Goal: Information Seeking & Learning: Learn about a topic

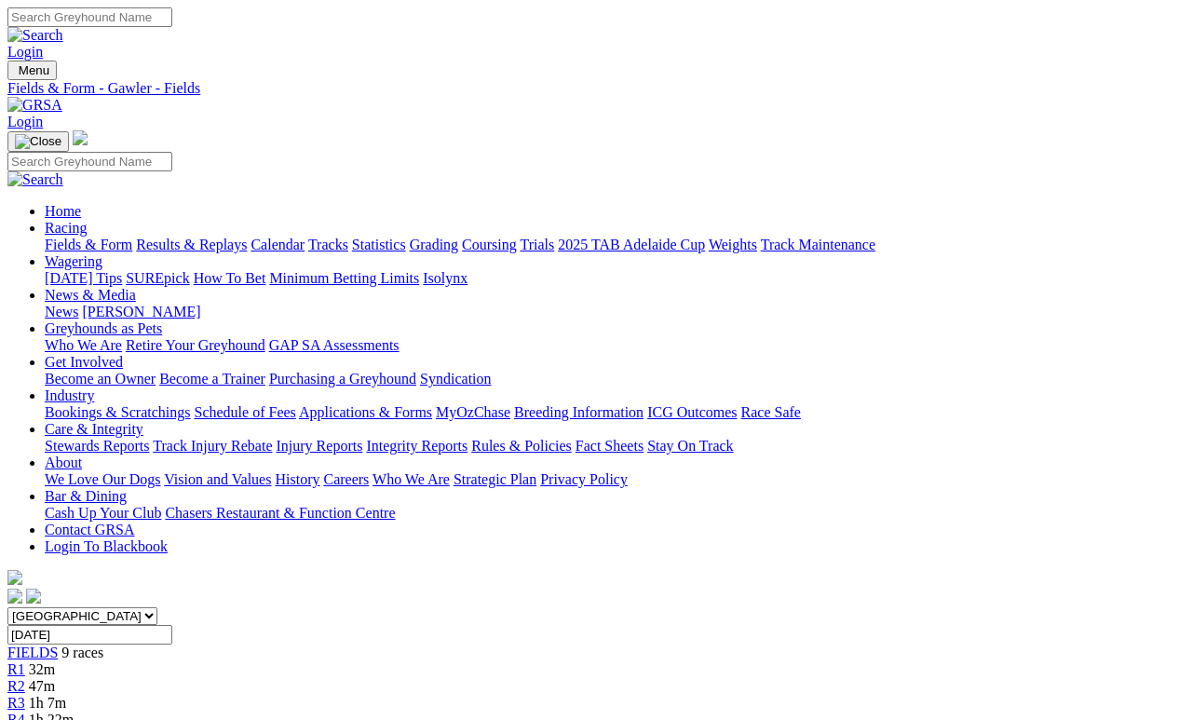
scroll to position [0, 1]
click at [75, 237] on link "Fields & Form" at bounding box center [89, 245] width 88 height 16
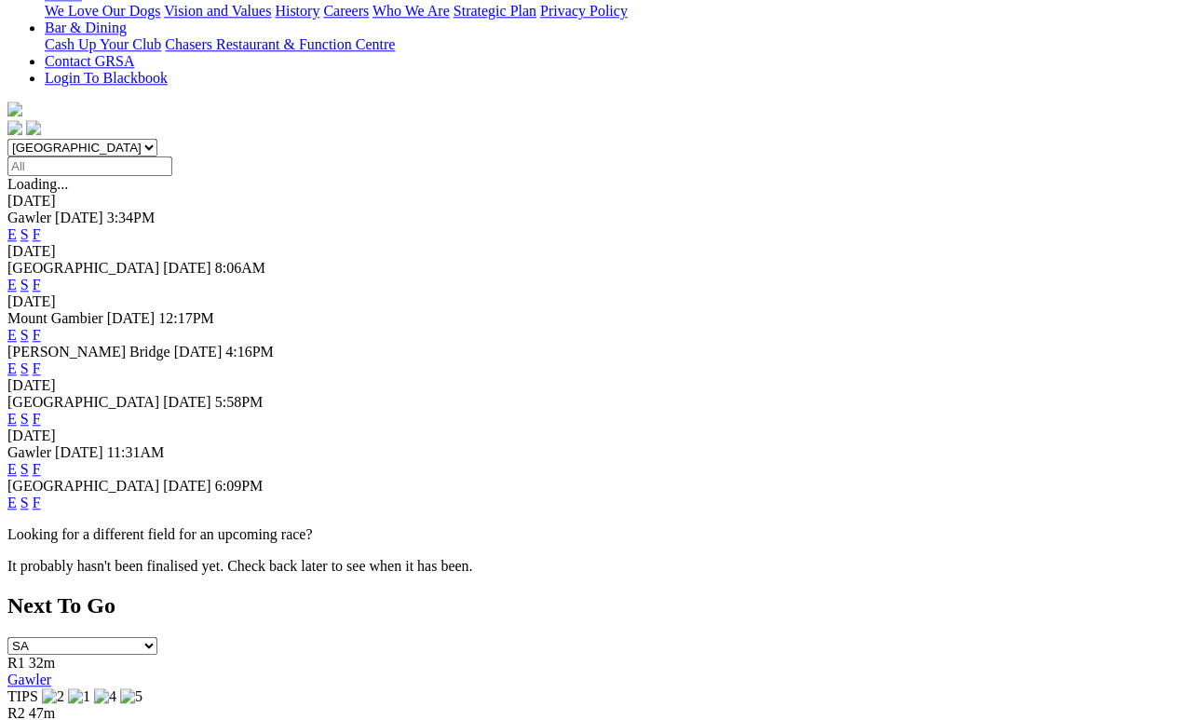
scroll to position [469, 0]
click at [41, 411] on link "F" at bounding box center [37, 419] width 8 height 16
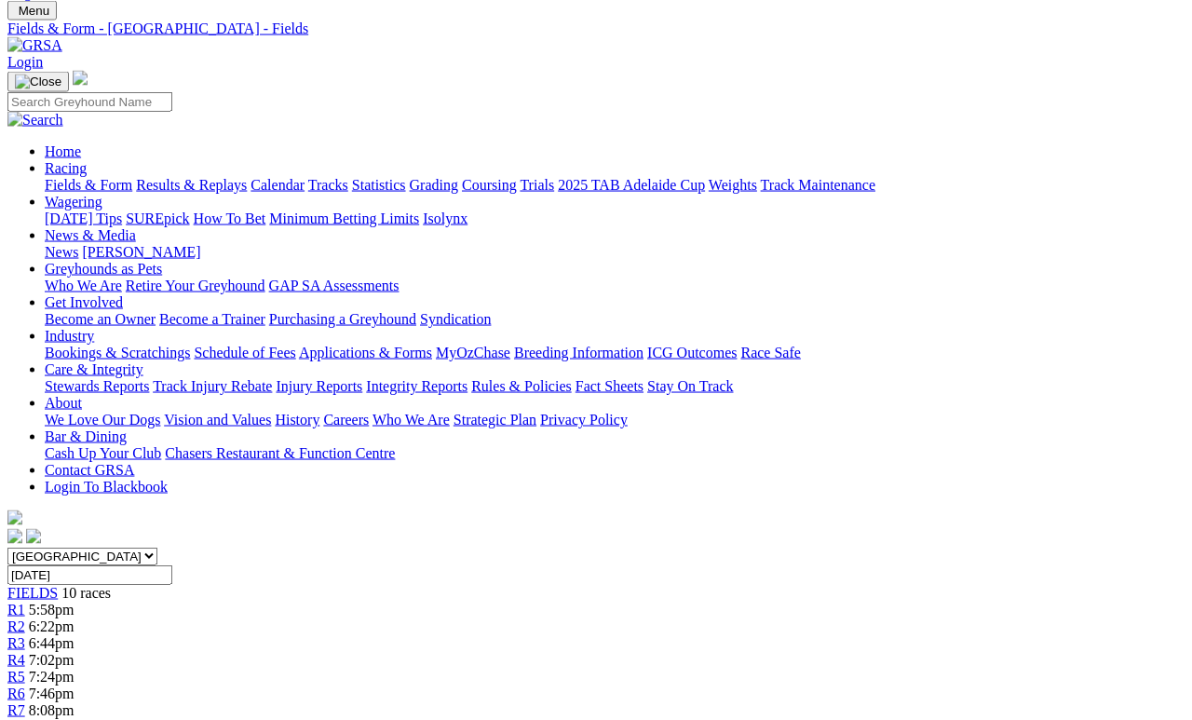
scroll to position [57, 0]
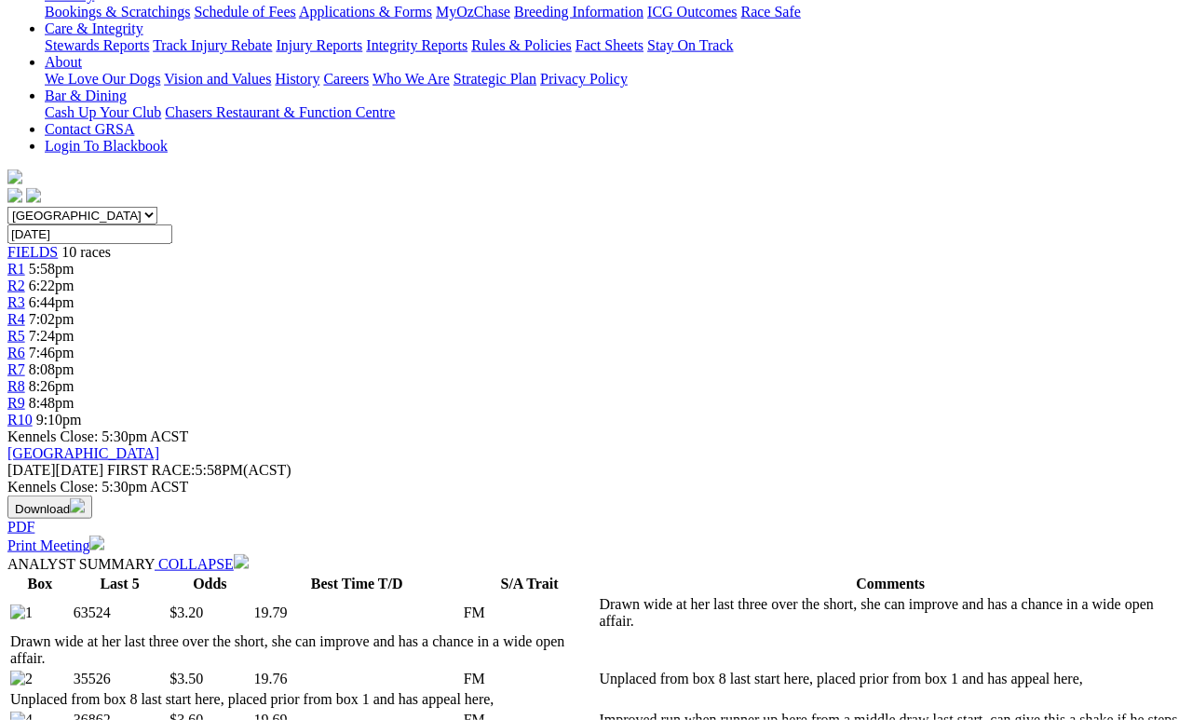
scroll to position [438, 0]
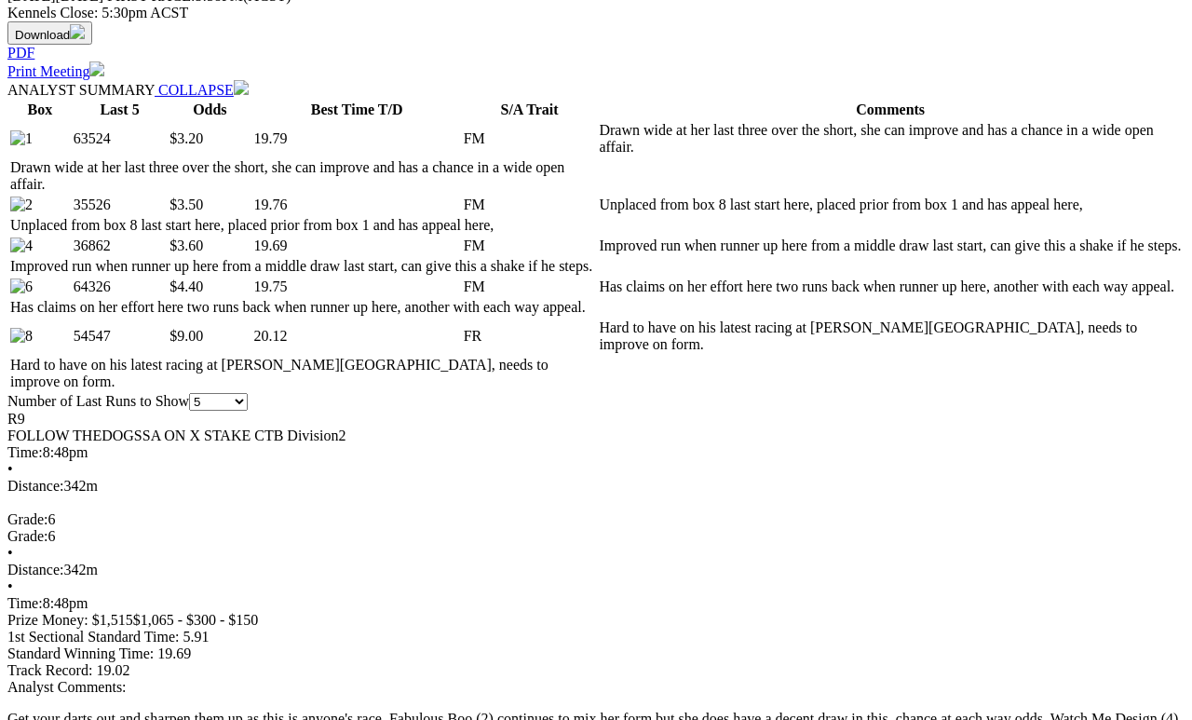
scroll to position [842, 0]
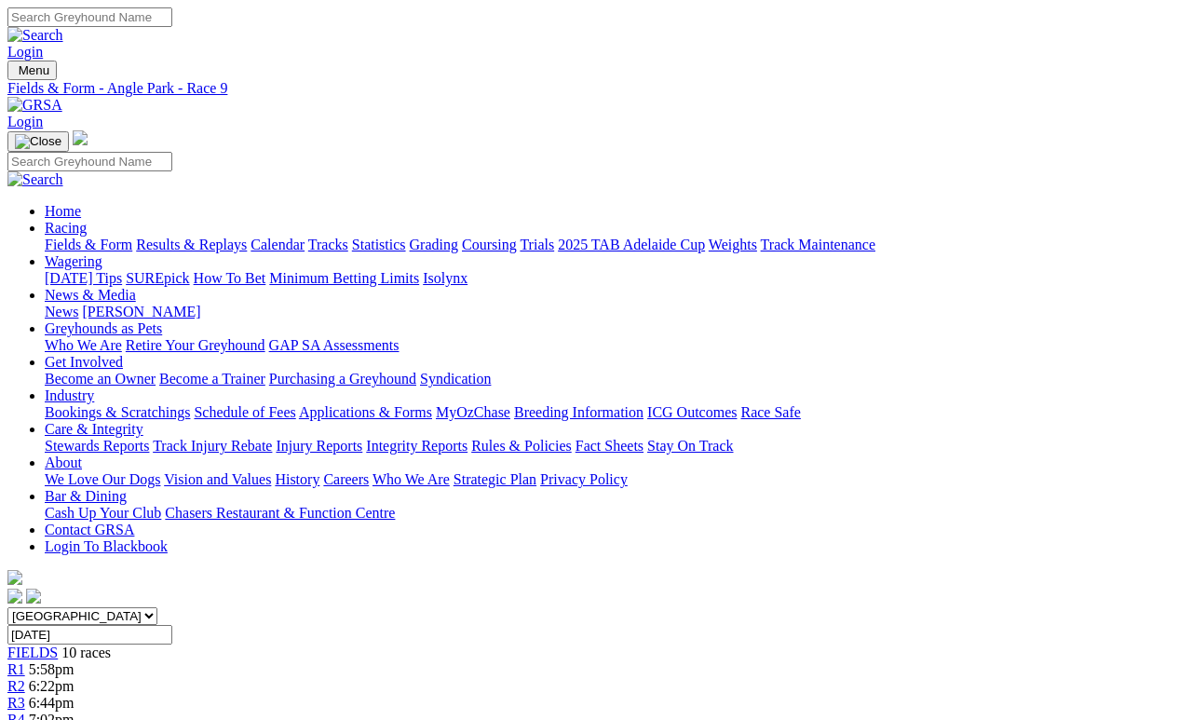
click at [82, 237] on link "Fields & Form" at bounding box center [89, 245] width 88 height 16
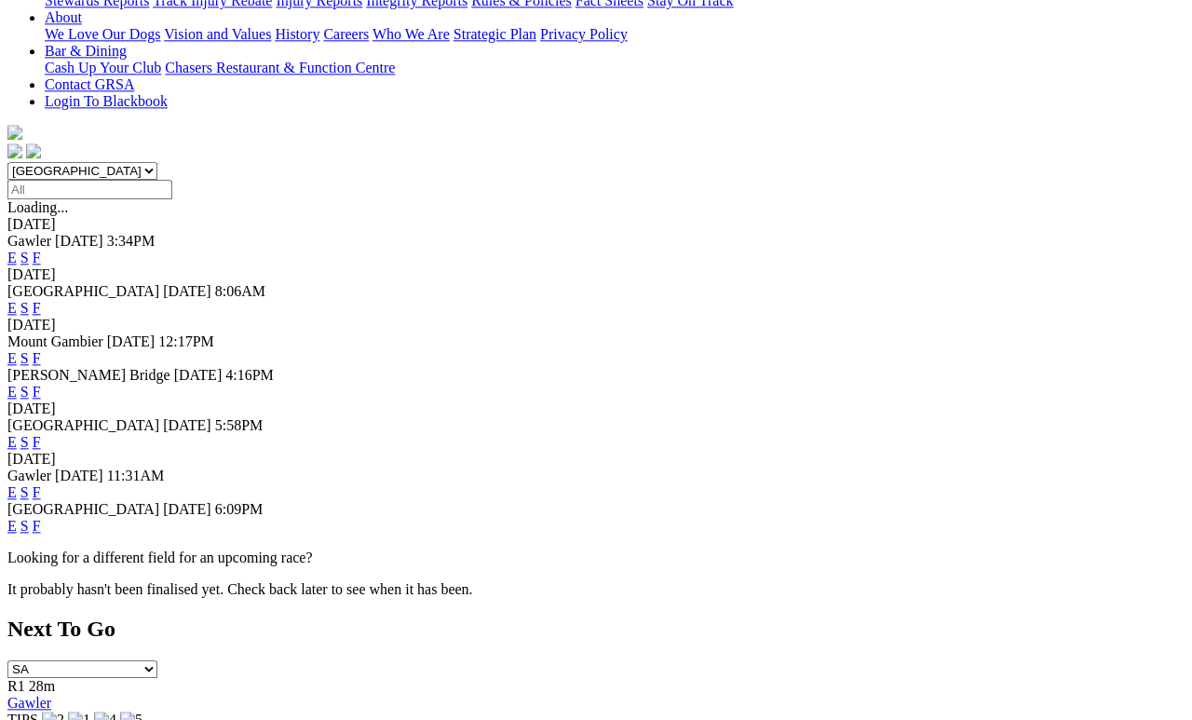
scroll to position [445, 0]
click at [41, 484] on link "F" at bounding box center [37, 492] width 8 height 16
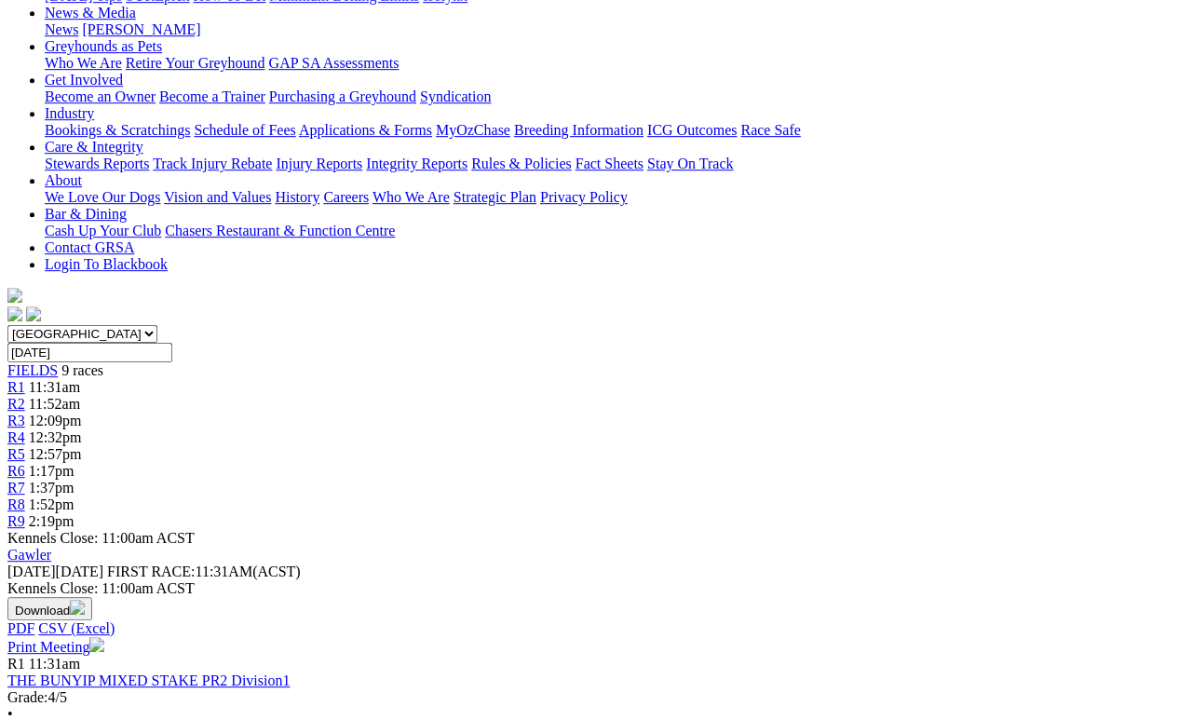
scroll to position [290, 0]
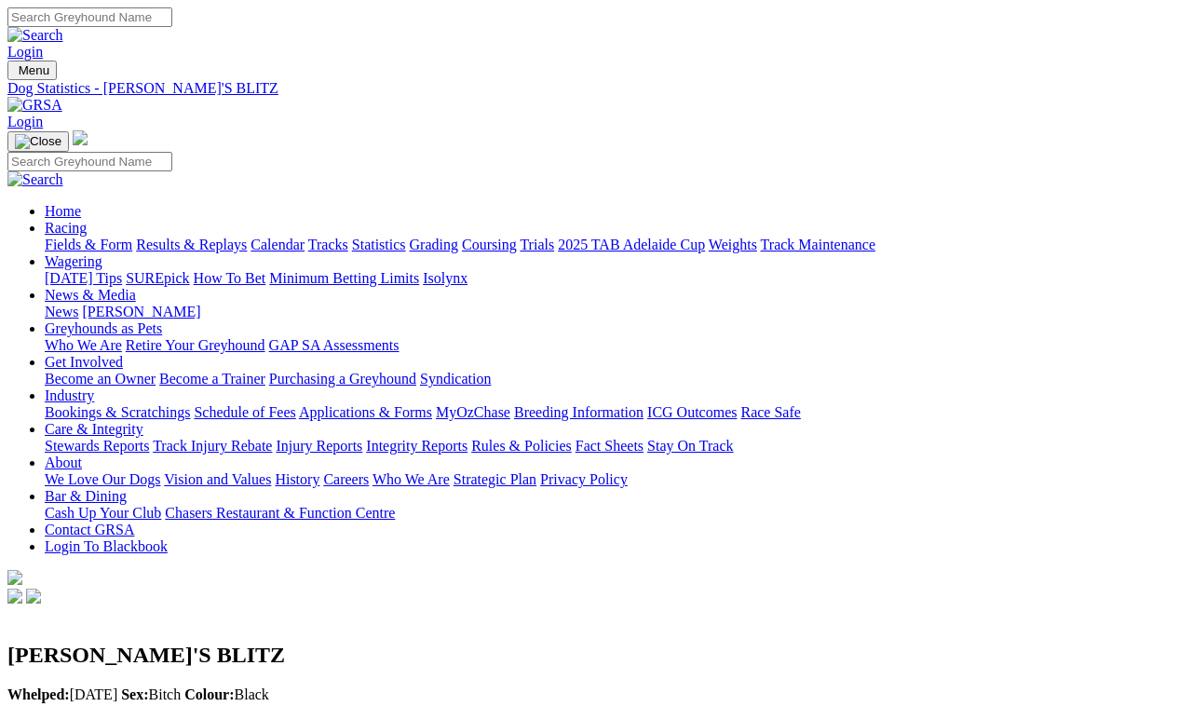
scroll to position [8, 0]
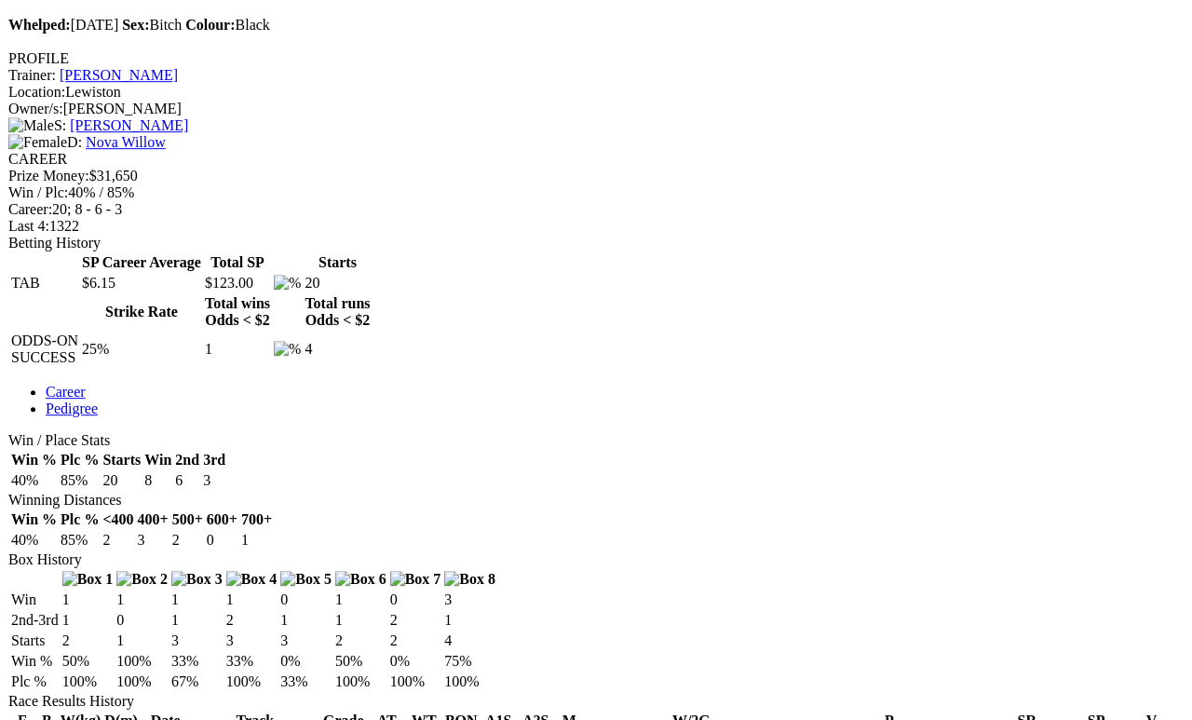
scroll to position [669, 0]
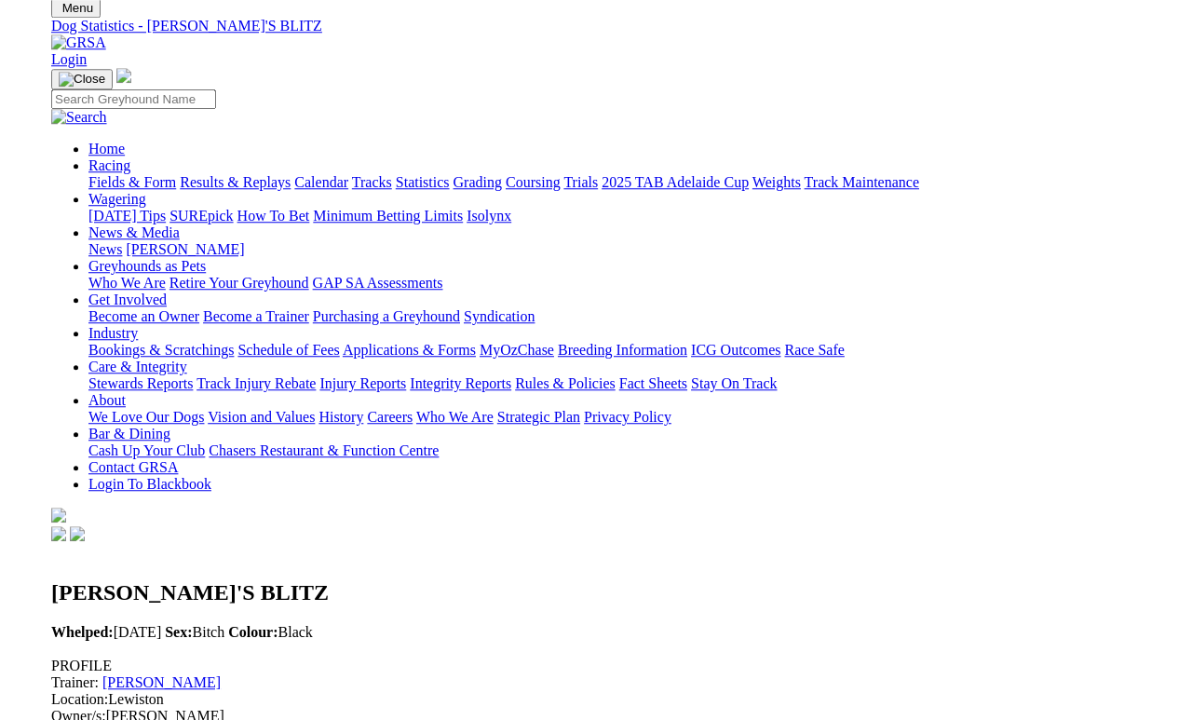
scroll to position [0, 0]
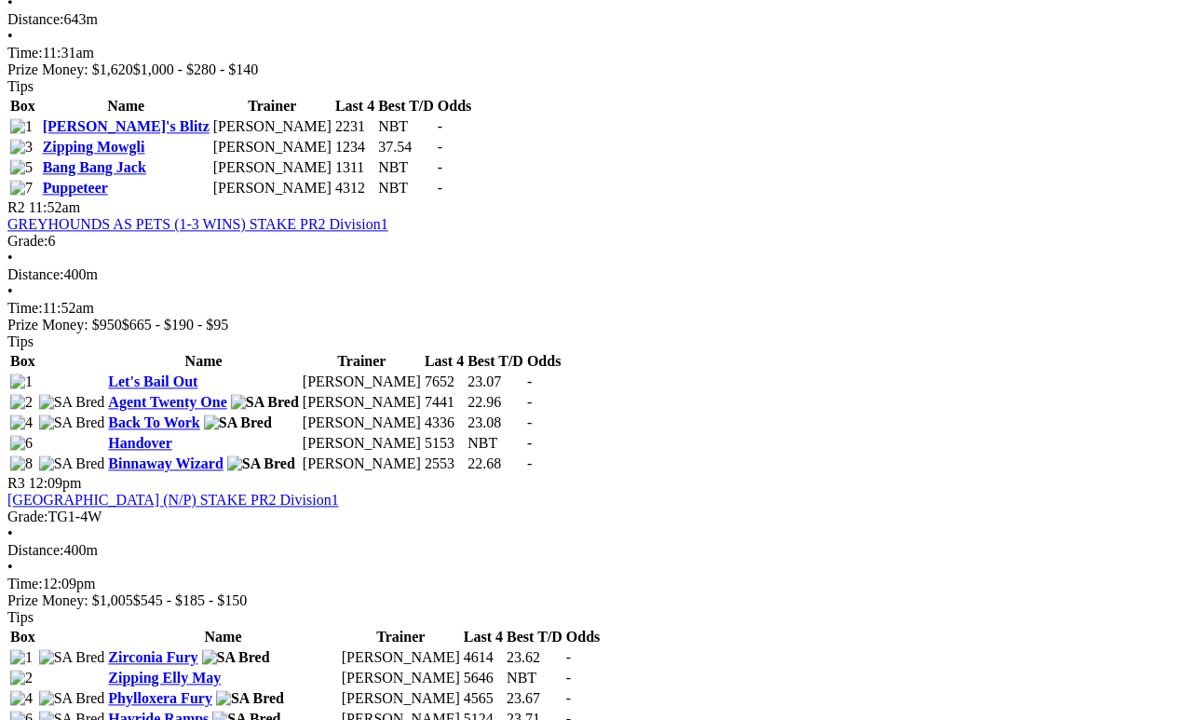
scroll to position [990, 0]
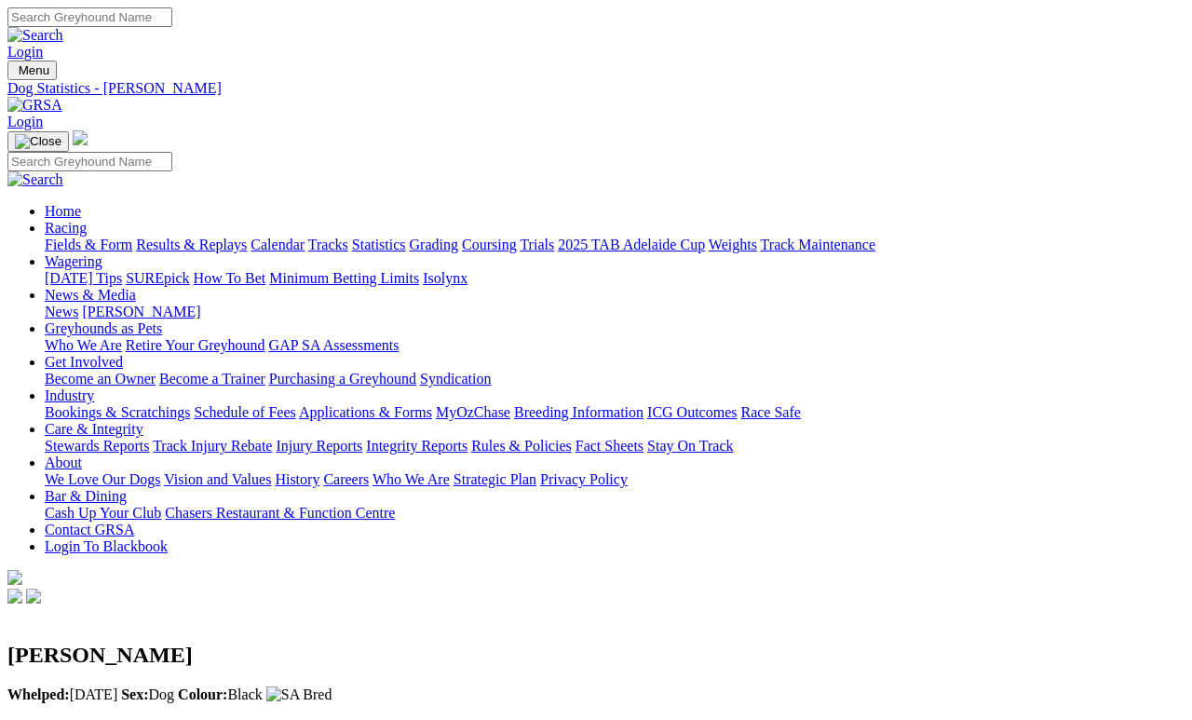
click at [136, 287] on link "News & Media" at bounding box center [90, 295] width 91 height 16
click at [78, 304] on link "News" at bounding box center [62, 312] width 34 height 16
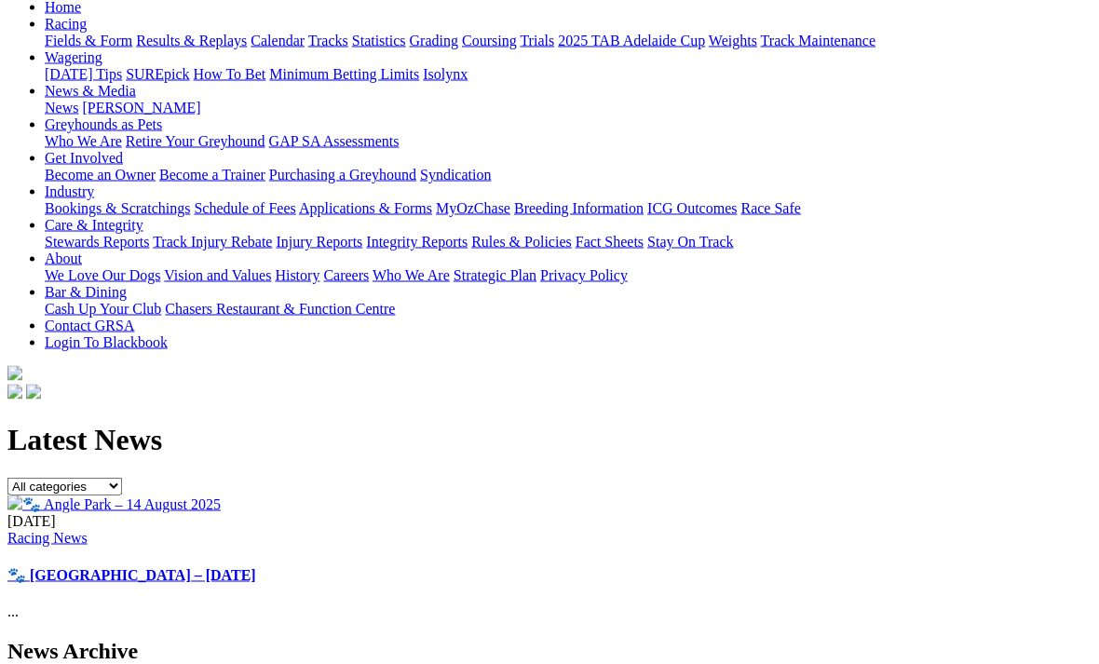
scroll to position [205, 0]
click at [256, 566] on link "🐾 [GEOGRAPHIC_DATA] – [DATE]" at bounding box center [131, 574] width 249 height 16
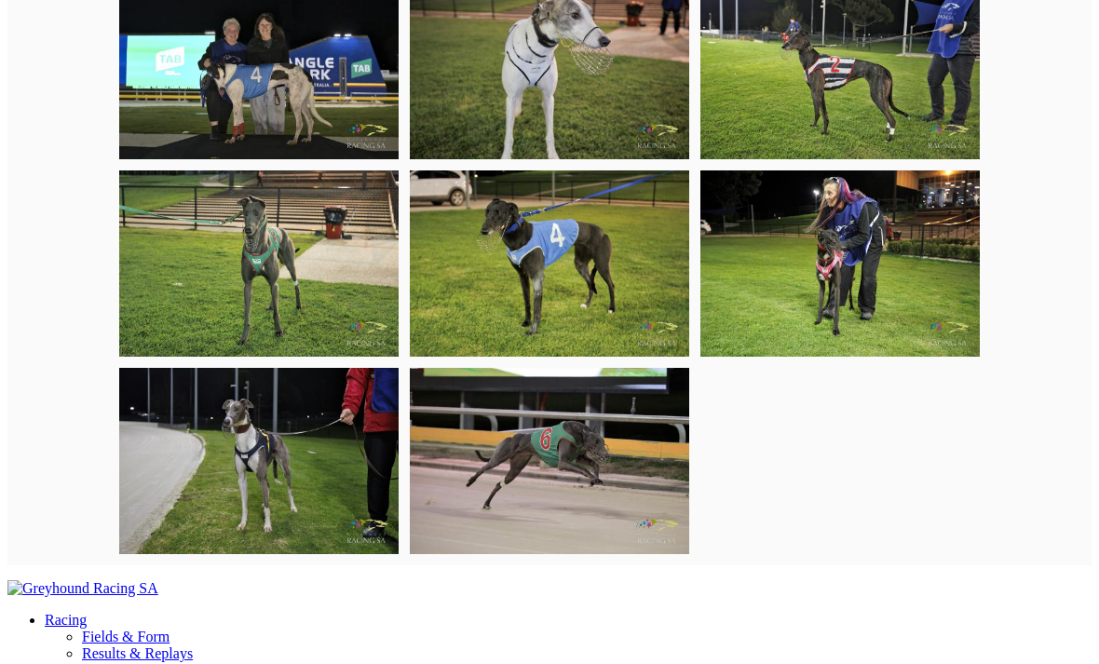
scroll to position [6184, 0]
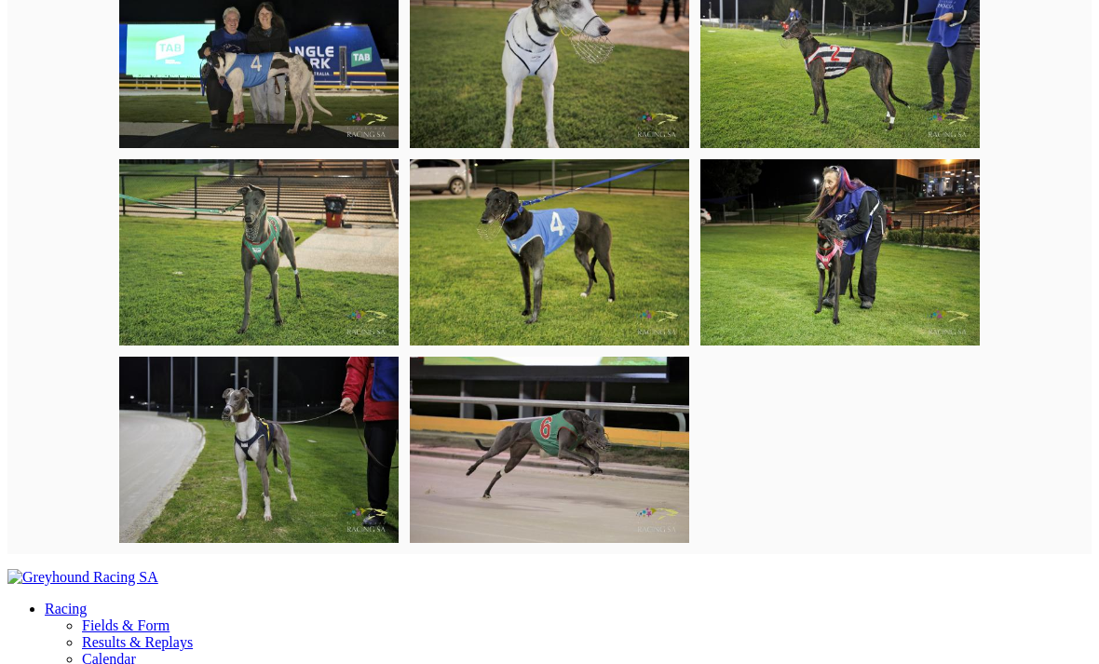
click at [279, 368] on img at bounding box center [258, 450] width 279 height 186
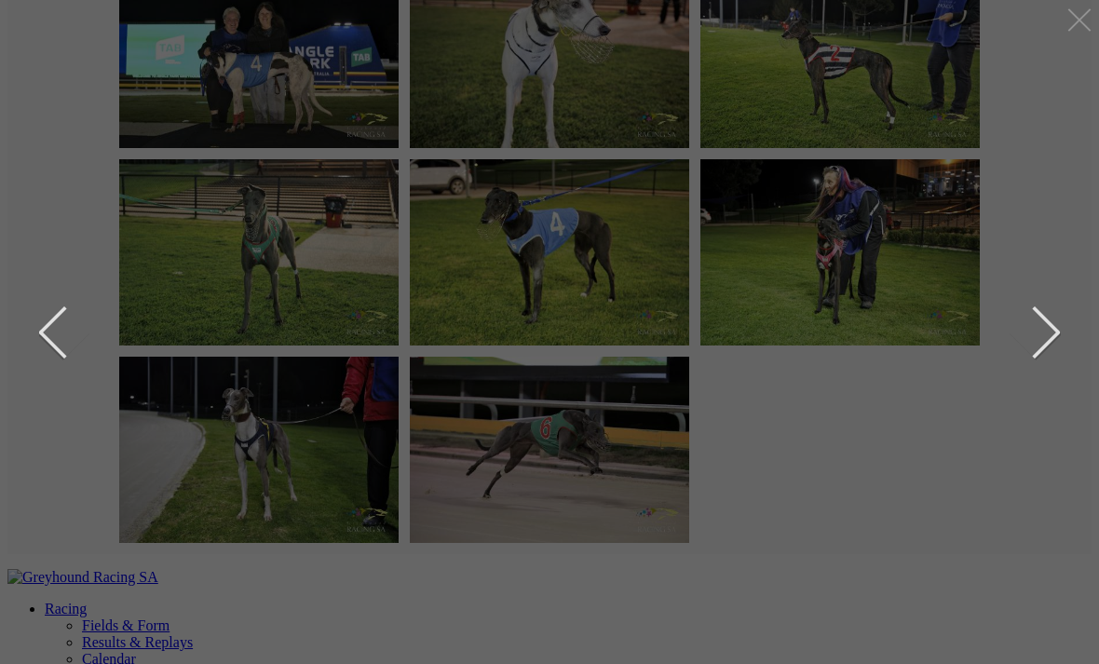
click at [1072, 27] on div at bounding box center [1080, 20] width 30 height 30
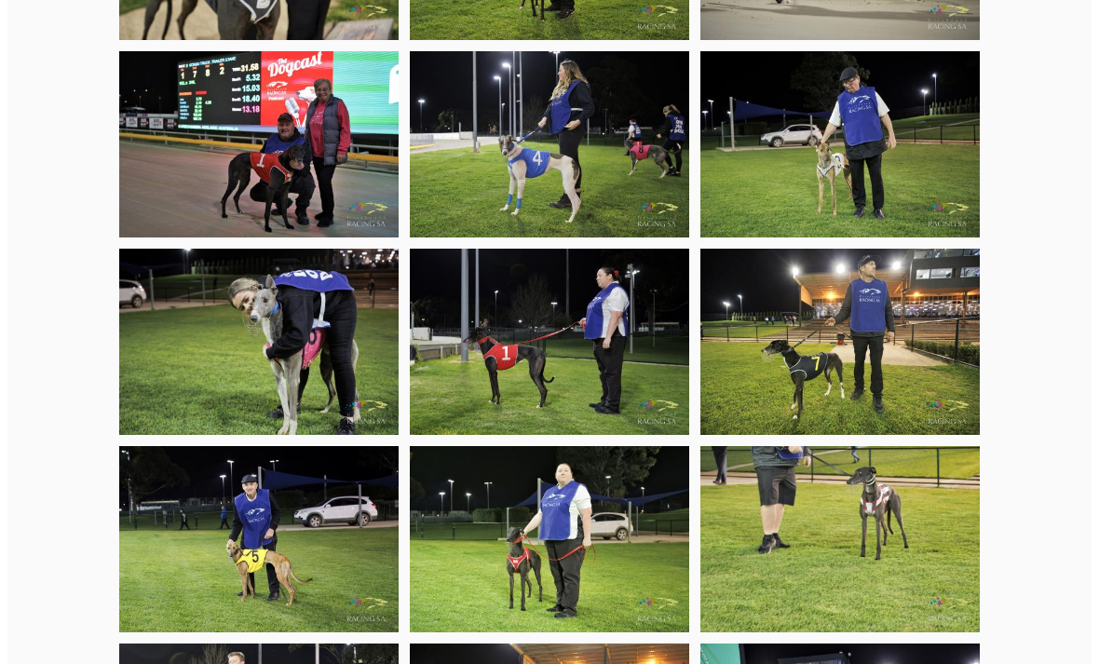
scroll to position [2737, 0]
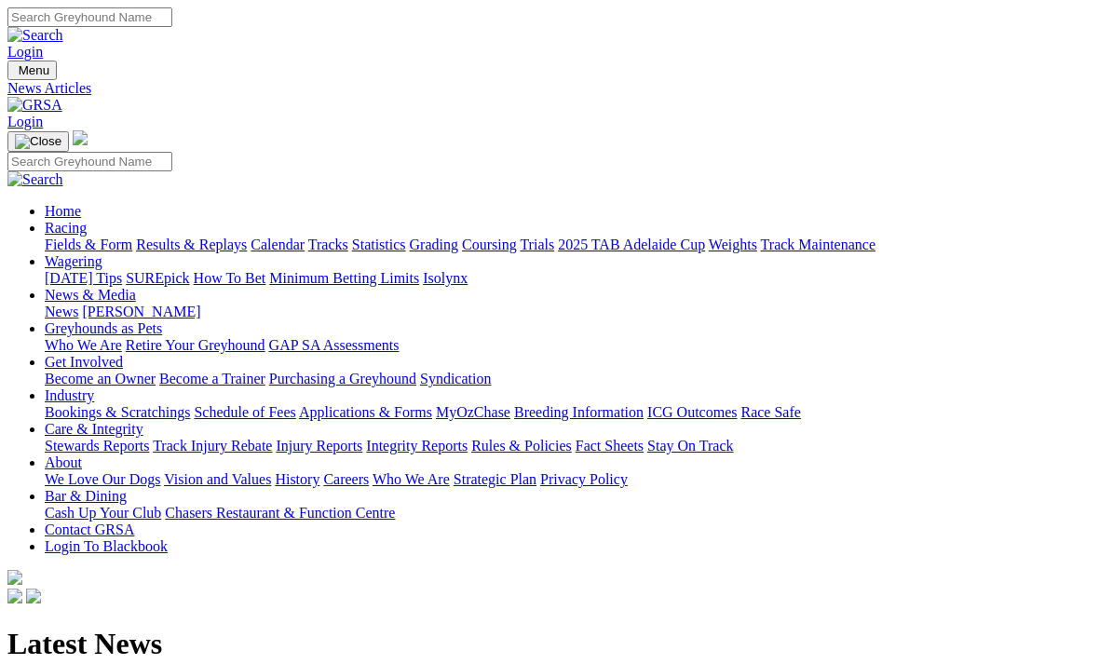
scroll to position [265, 0]
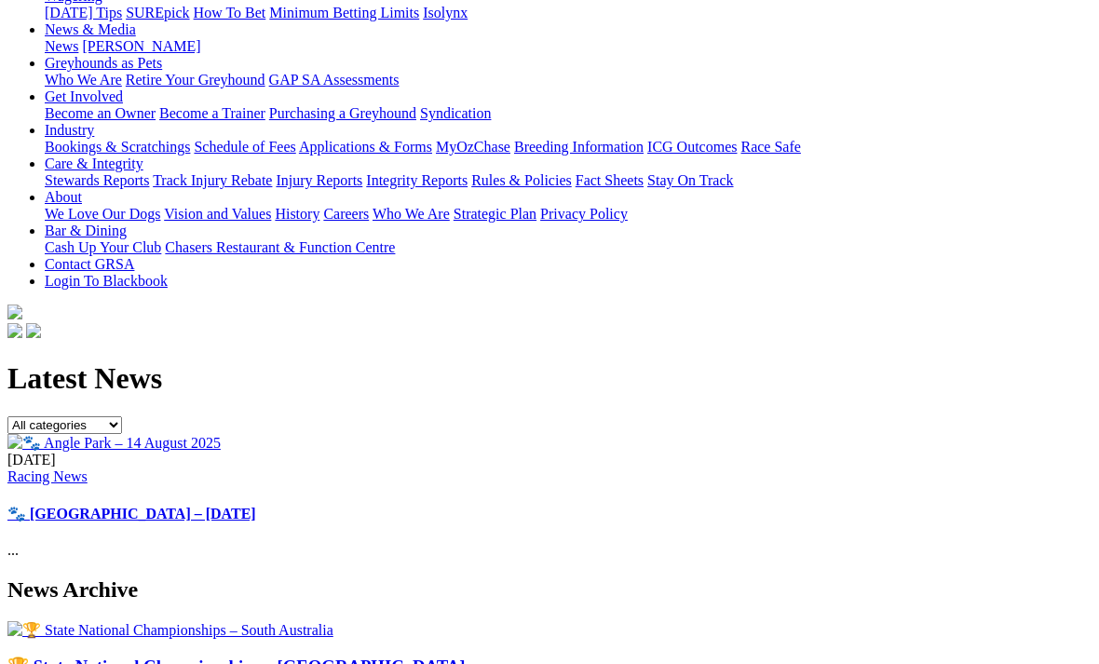
click at [126, 657] on link "🏆 State National Championships – [GEOGRAPHIC_DATA]" at bounding box center [236, 667] width 458 height 20
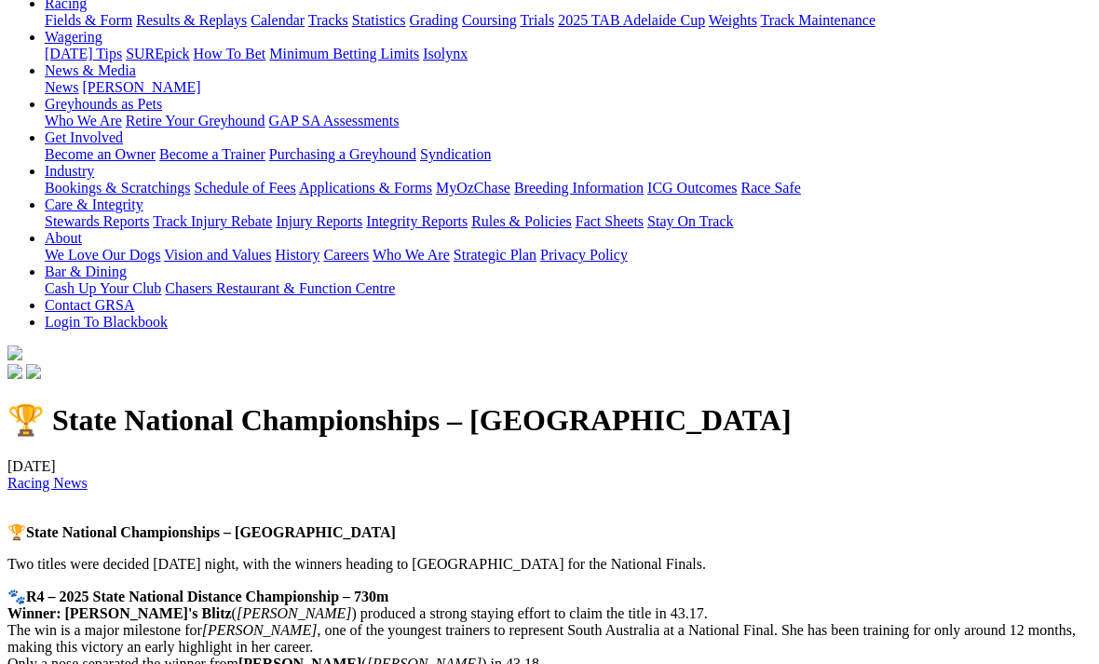
scroll to position [224, 0]
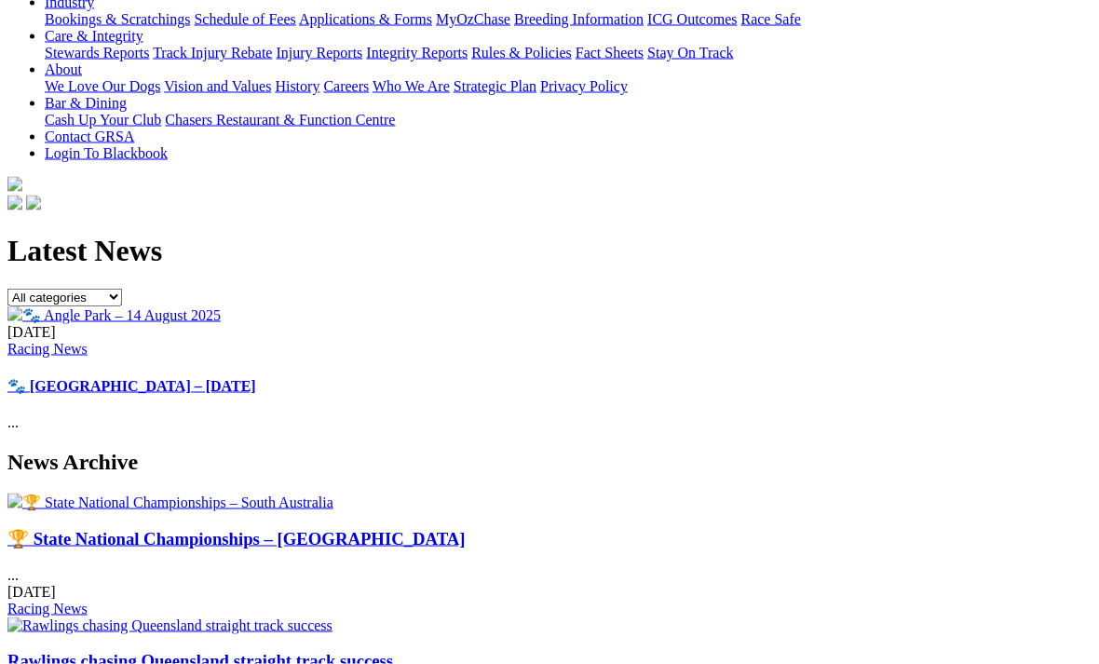
scroll to position [394, 0]
click at [316, 617] on img at bounding box center [169, 625] width 325 height 17
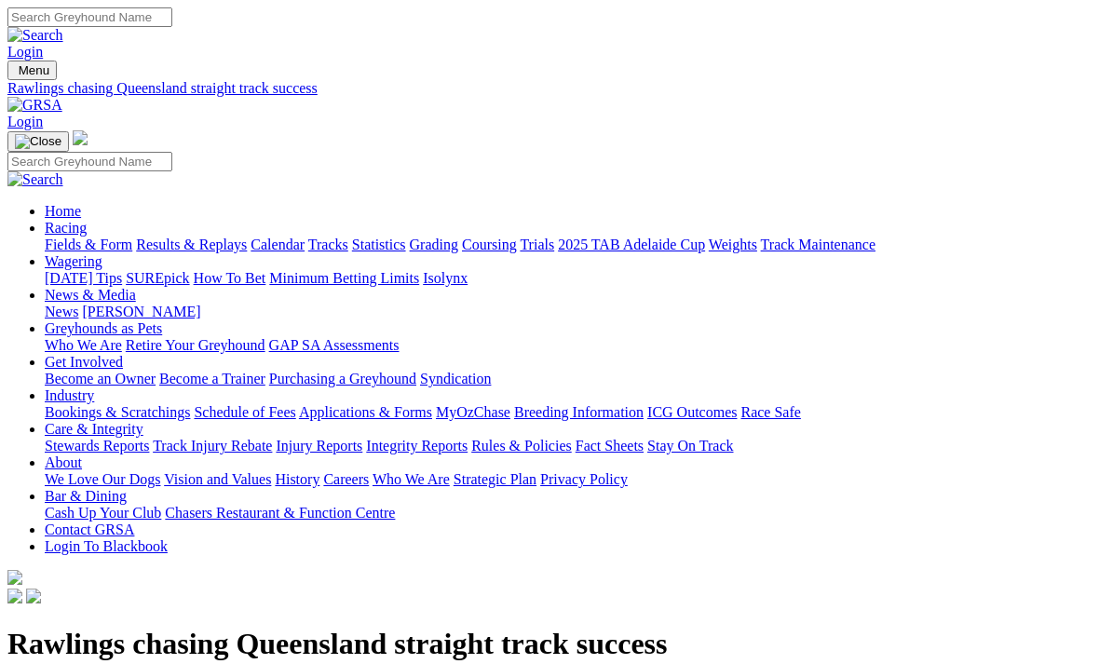
click at [87, 220] on link "Racing" at bounding box center [66, 228] width 42 height 16
click at [95, 237] on link "Fields & Form" at bounding box center [89, 245] width 88 height 16
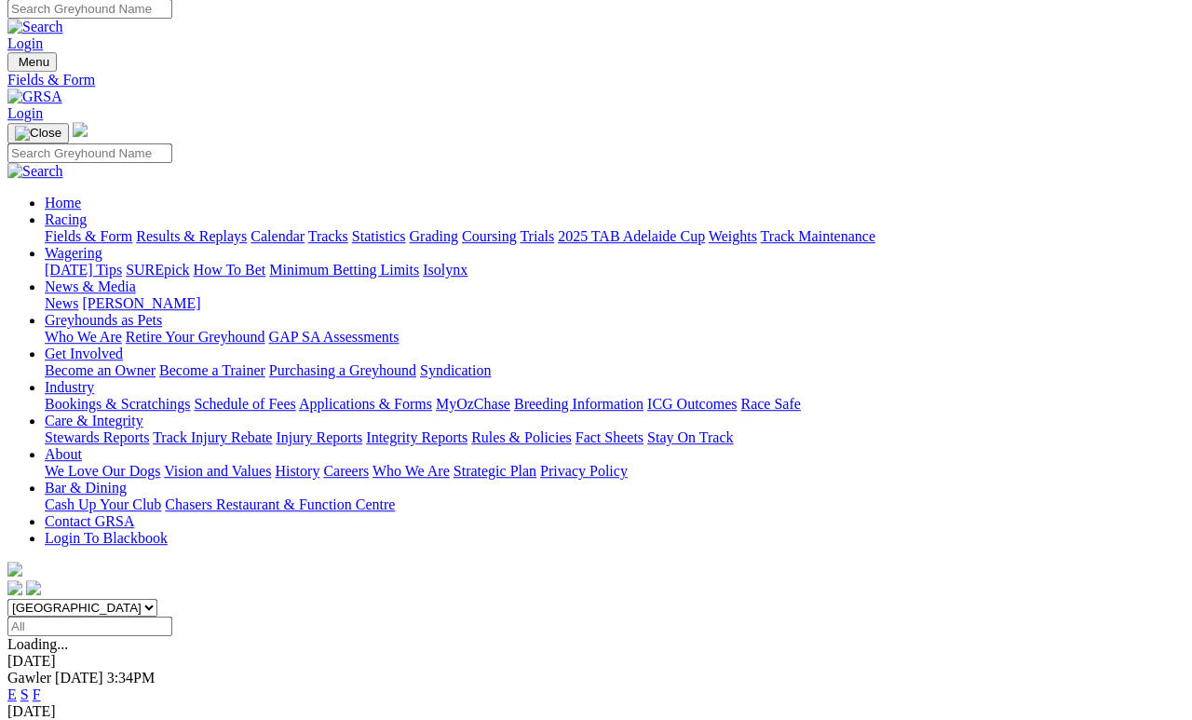
scroll to position [8, 0]
click at [41, 686] on link "F" at bounding box center [37, 694] width 8 height 16
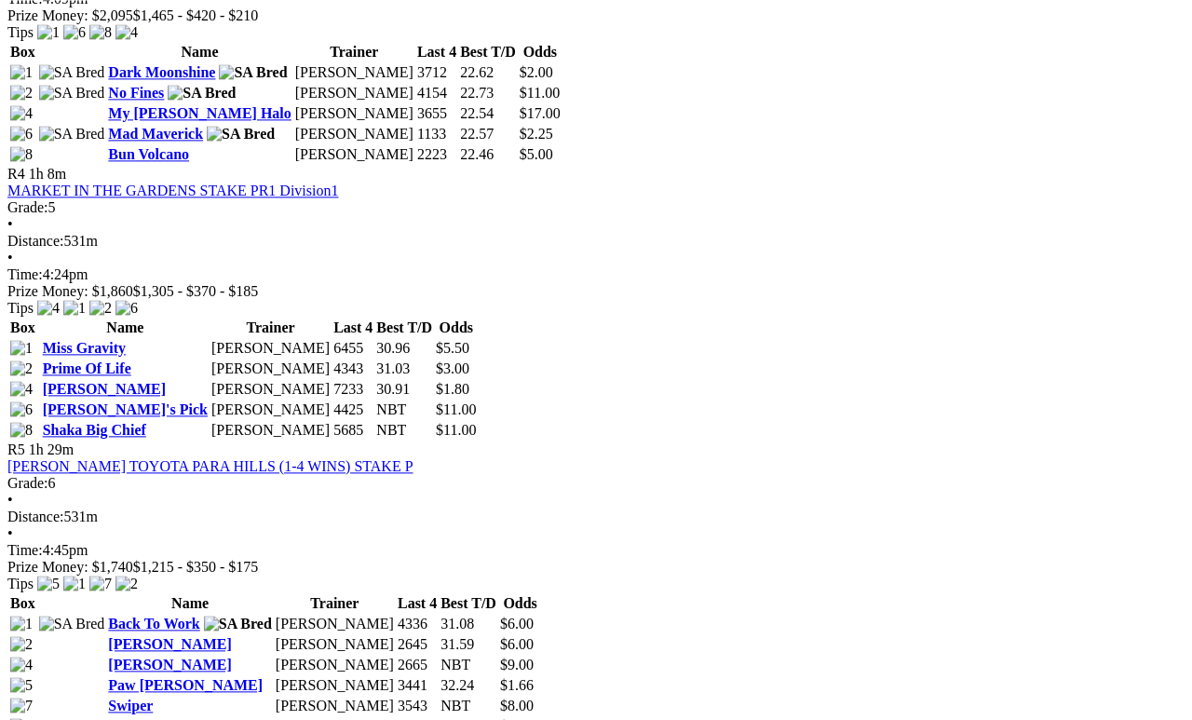
scroll to position [1653, 0]
